Goal: Task Accomplishment & Management: Manage account settings

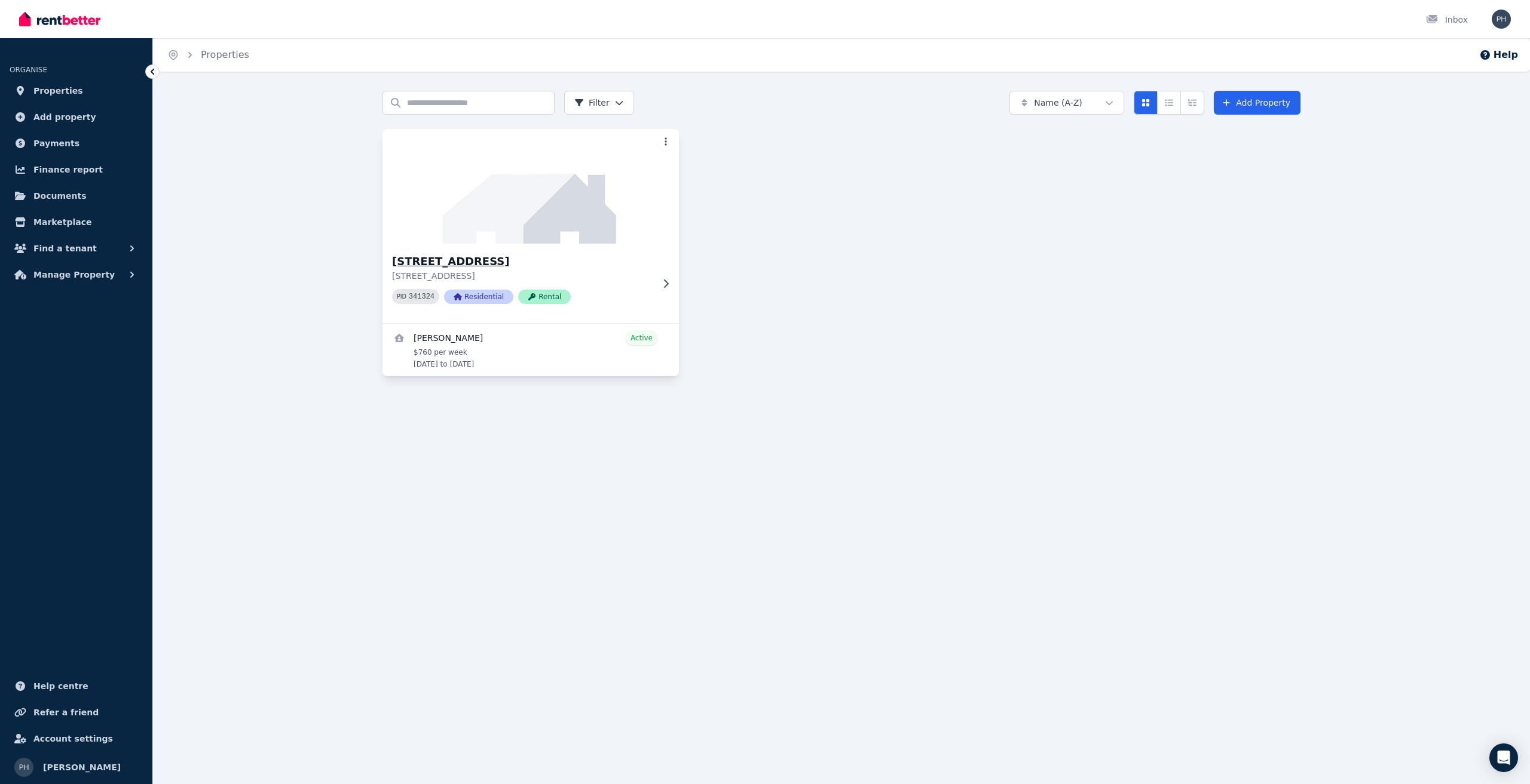
click at [553, 232] on img at bounding box center [531, 187] width 311 height 121
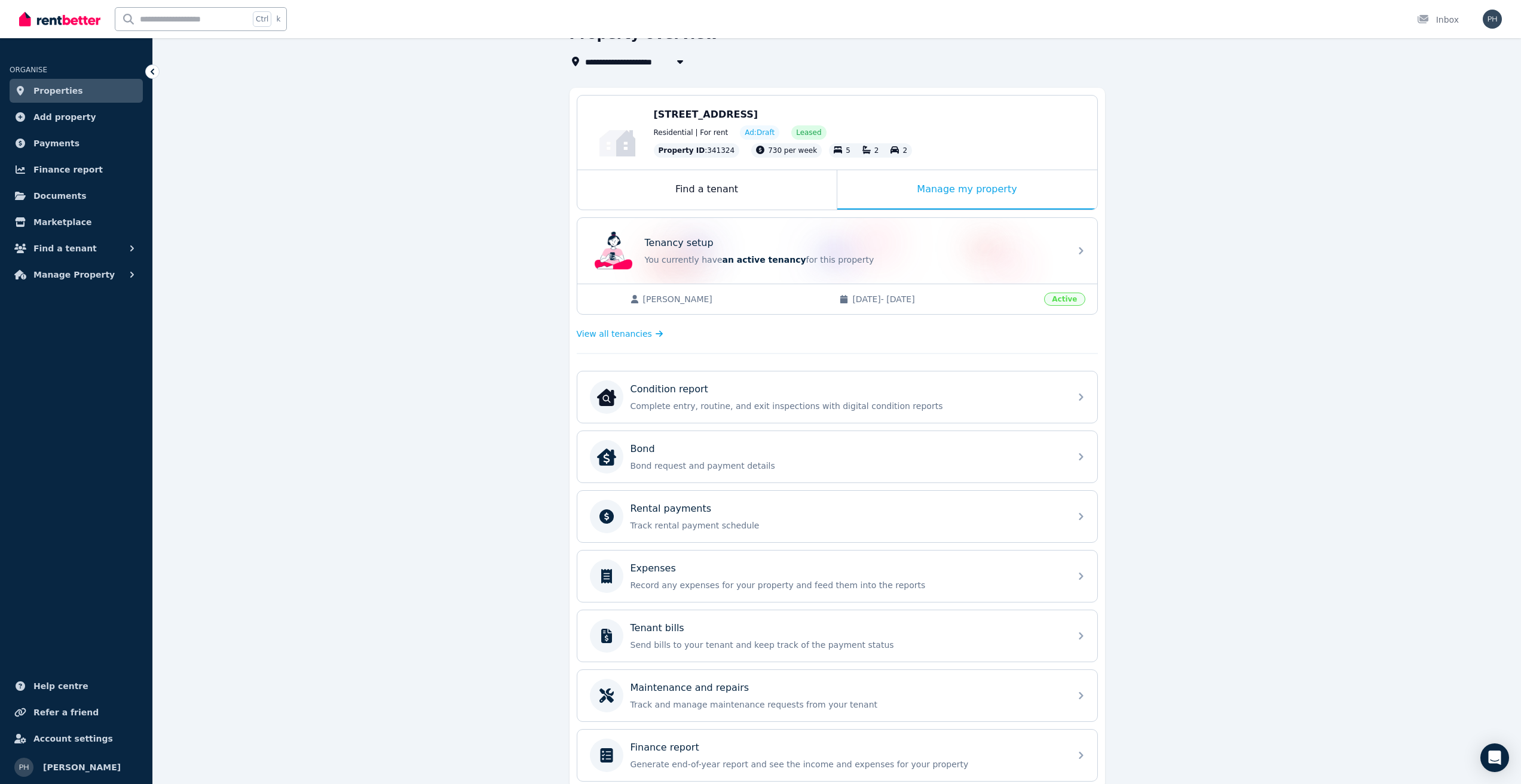
scroll to position [116, 0]
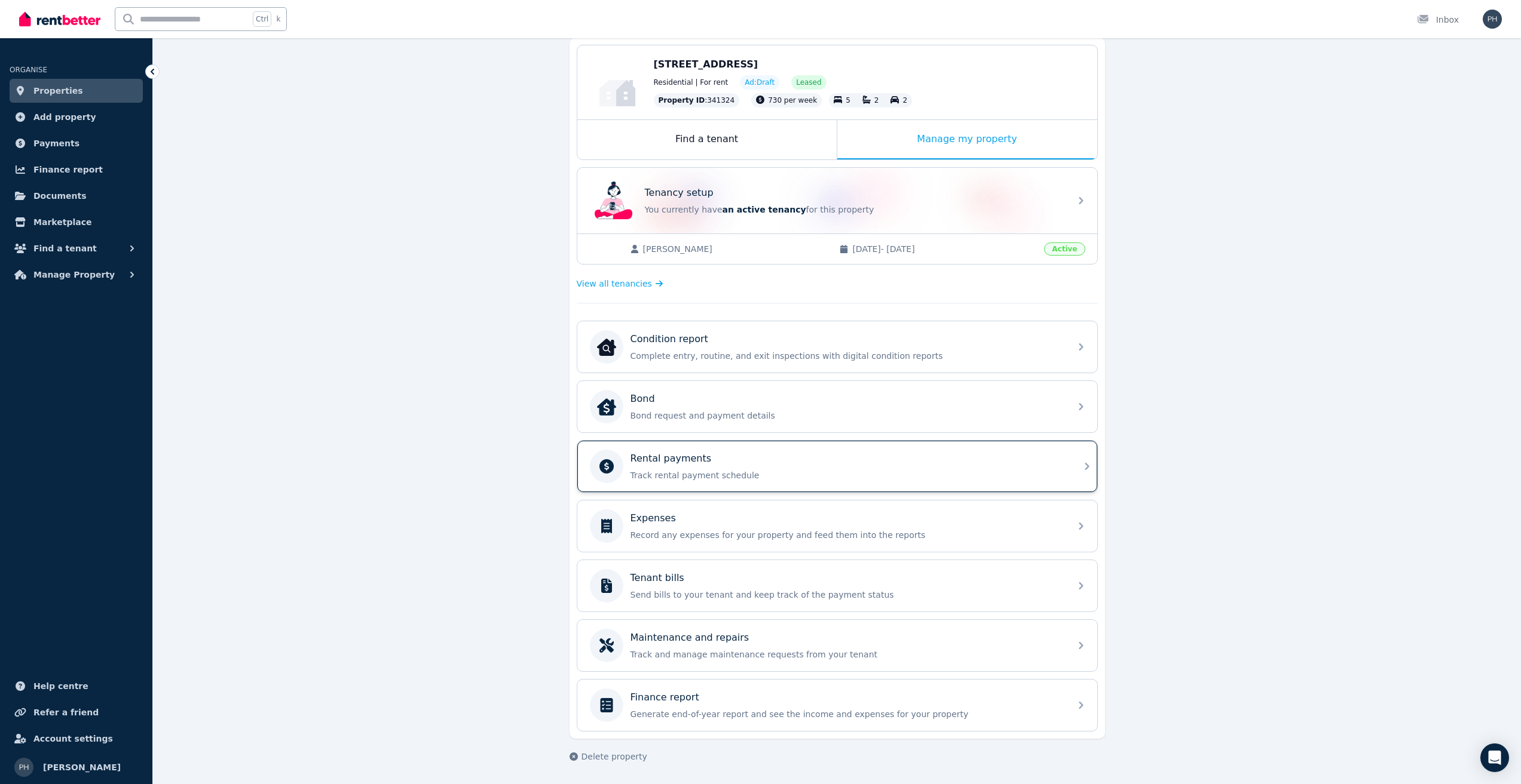
click at [672, 466] on div "Rental payments Track rental payment schedule" at bounding box center [847, 466] width 432 height 30
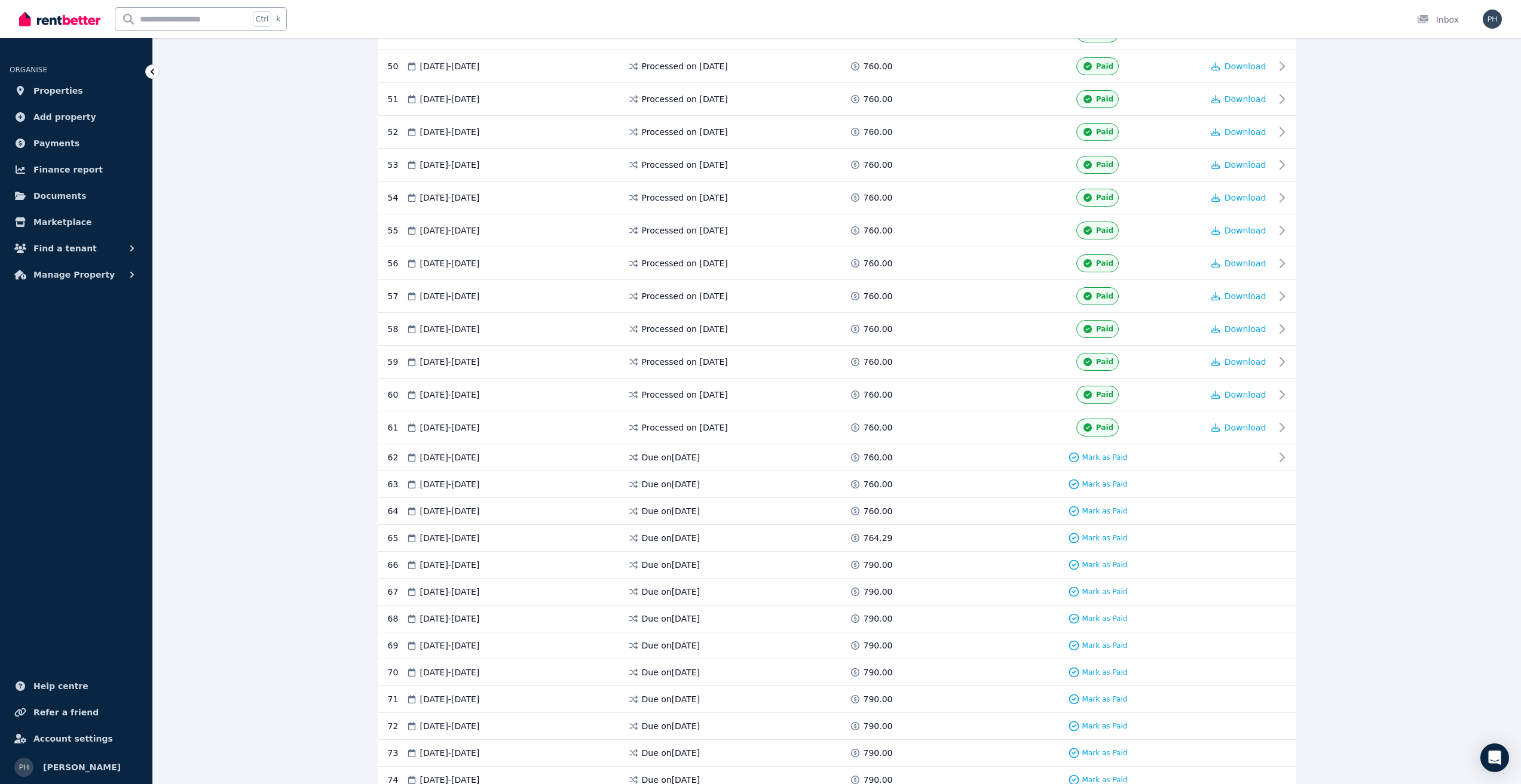
scroll to position [2031, 0]
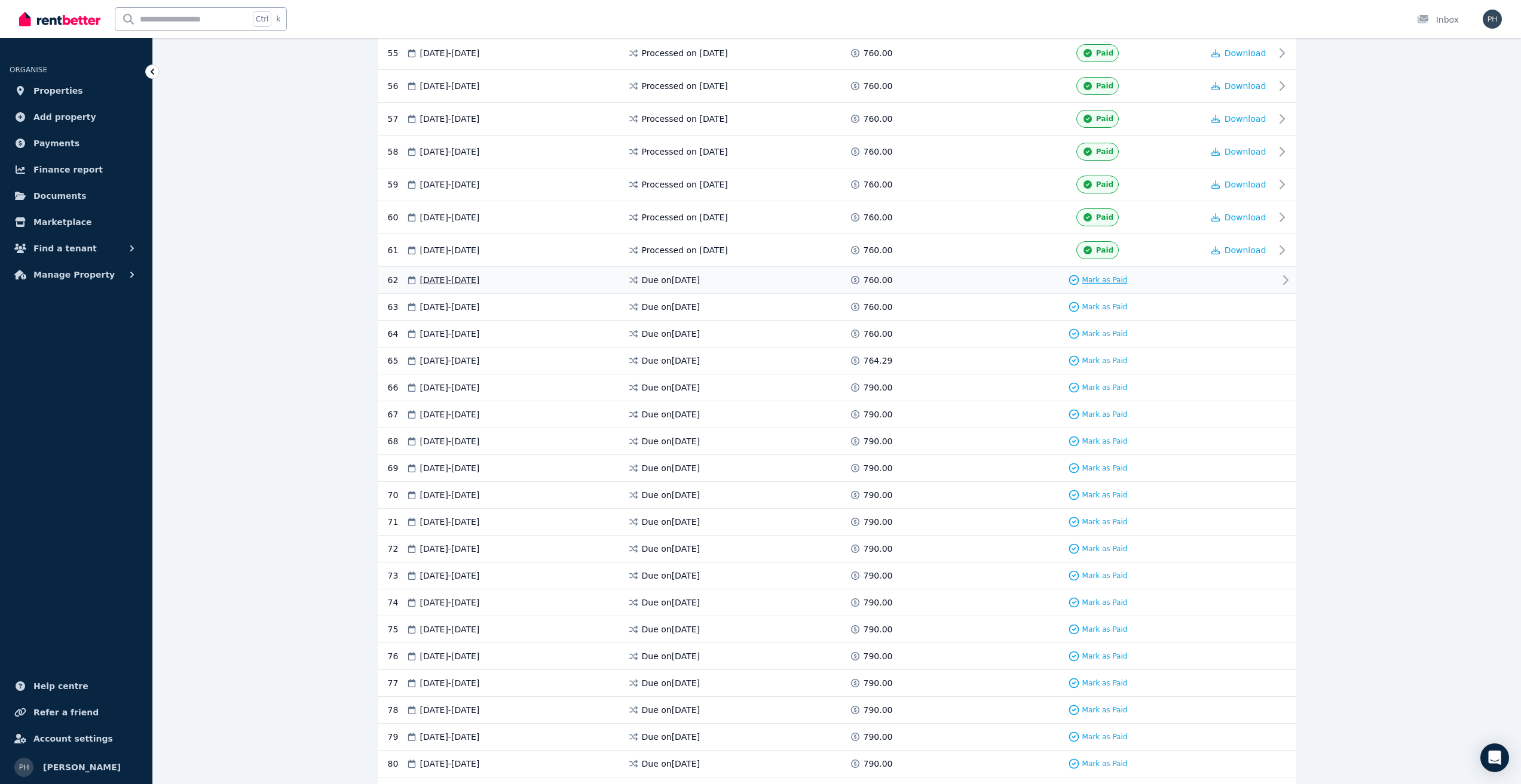
click at [1114, 275] on span "Mark as Paid" at bounding box center [1105, 280] width 45 height 10
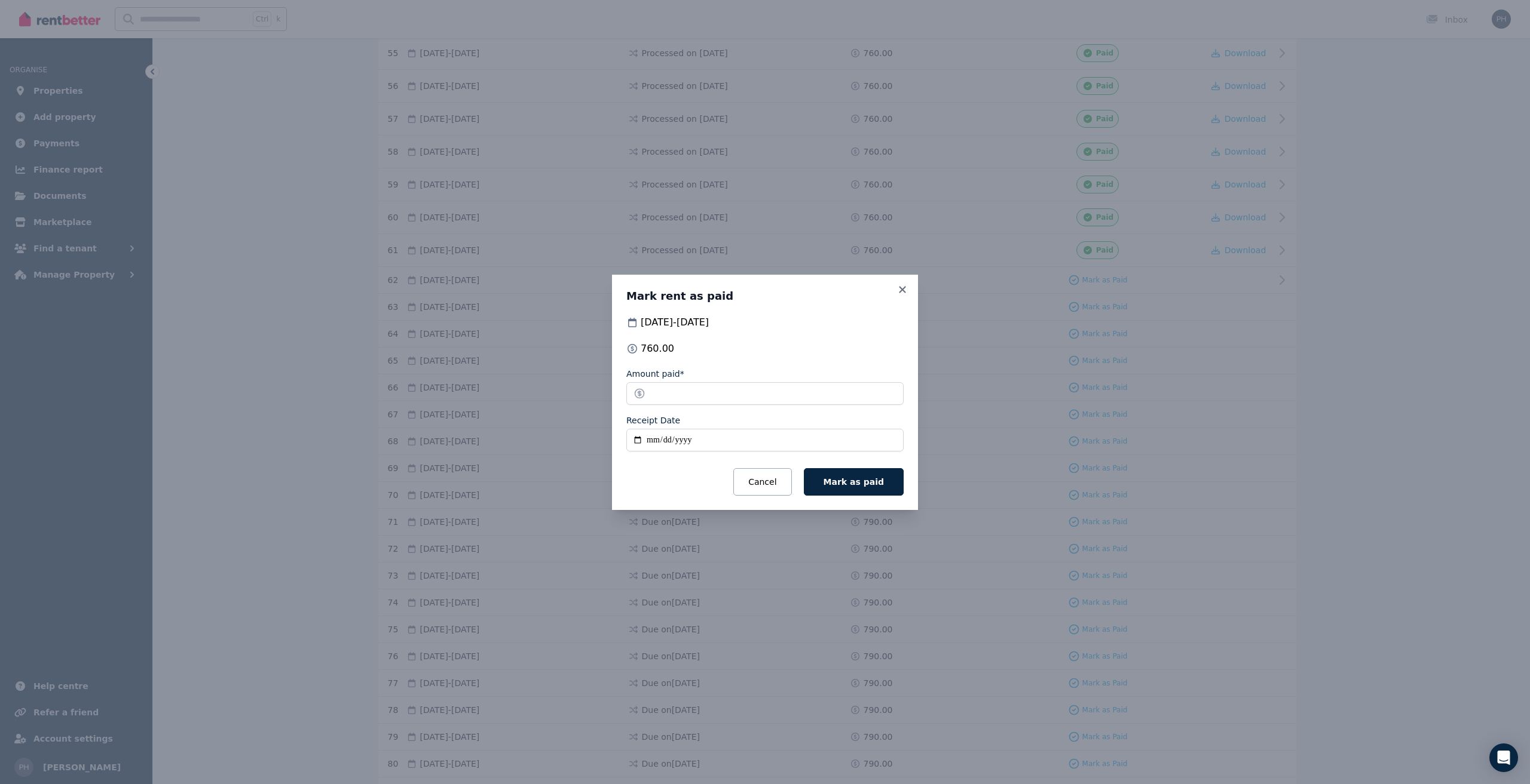
click at [651, 443] on input "Receipt Date" at bounding box center [765, 439] width 277 height 23
type input "**********"
click at [856, 480] on span "Mark as paid" at bounding box center [853, 482] width 60 height 10
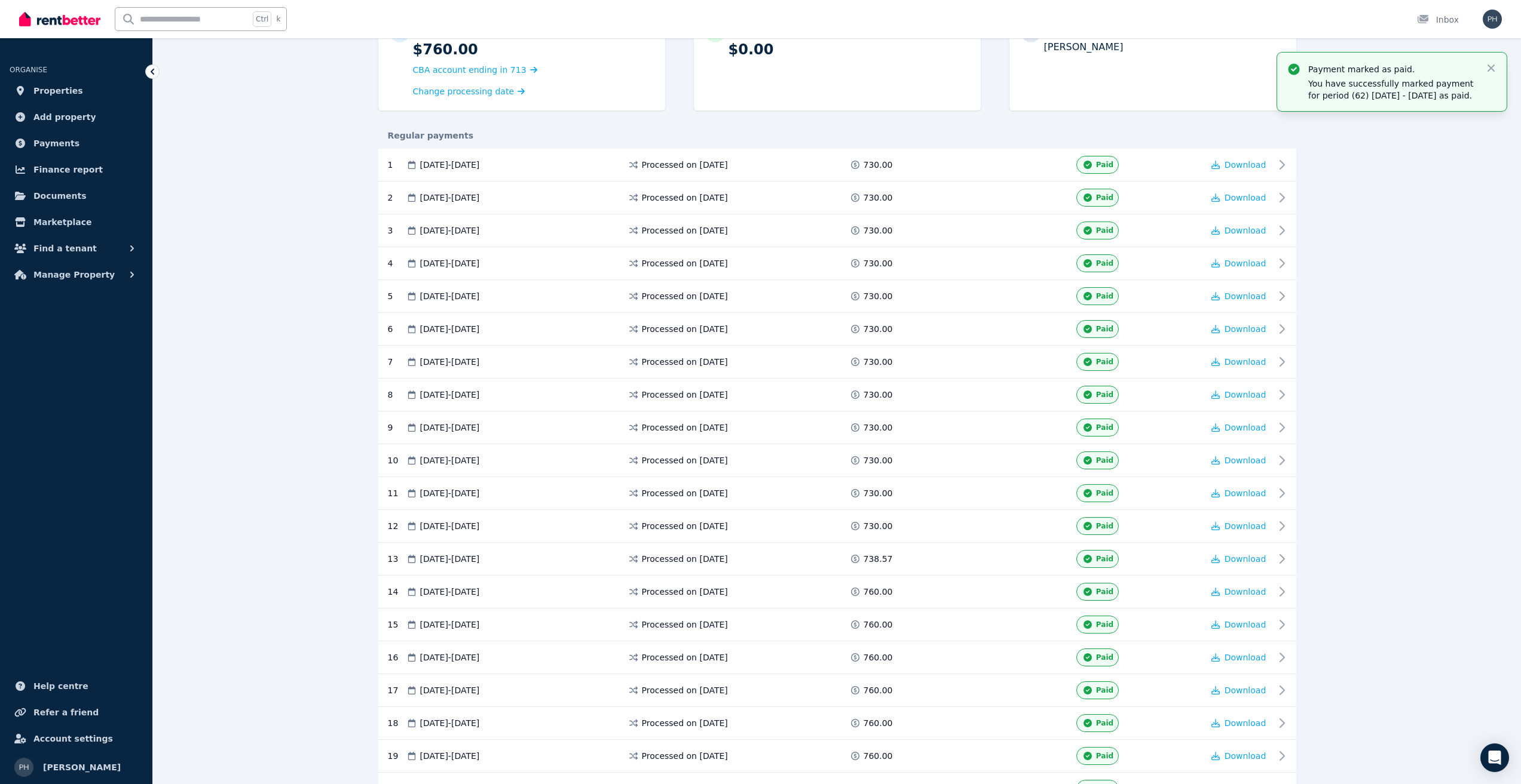
scroll to position [0, 0]
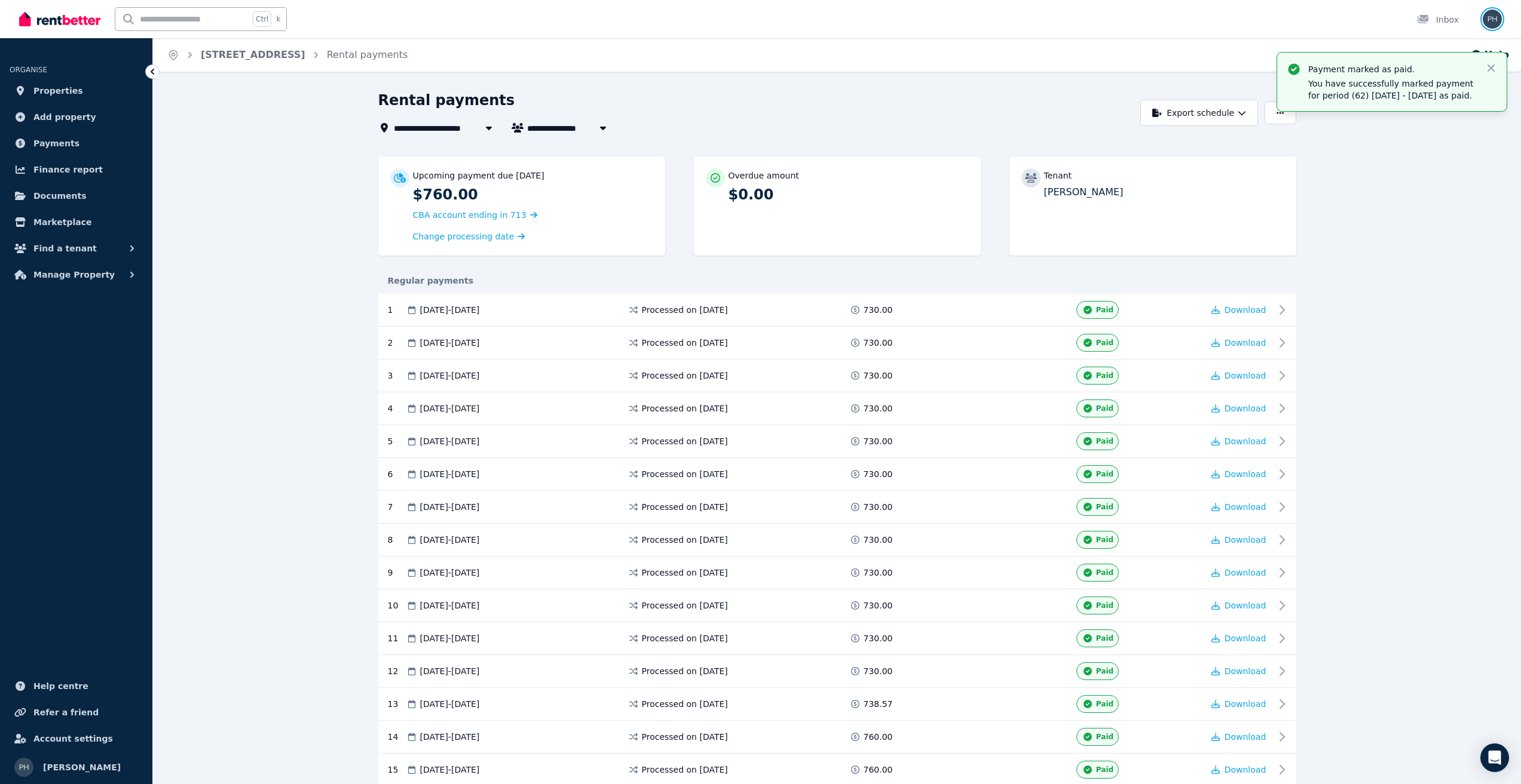
click at [1494, 23] on img "button" at bounding box center [1492, 19] width 19 height 19
click at [1431, 159] on span "Logout" at bounding box center [1444, 158] width 115 height 22
